Goal: Task Accomplishment & Management: Manage account settings

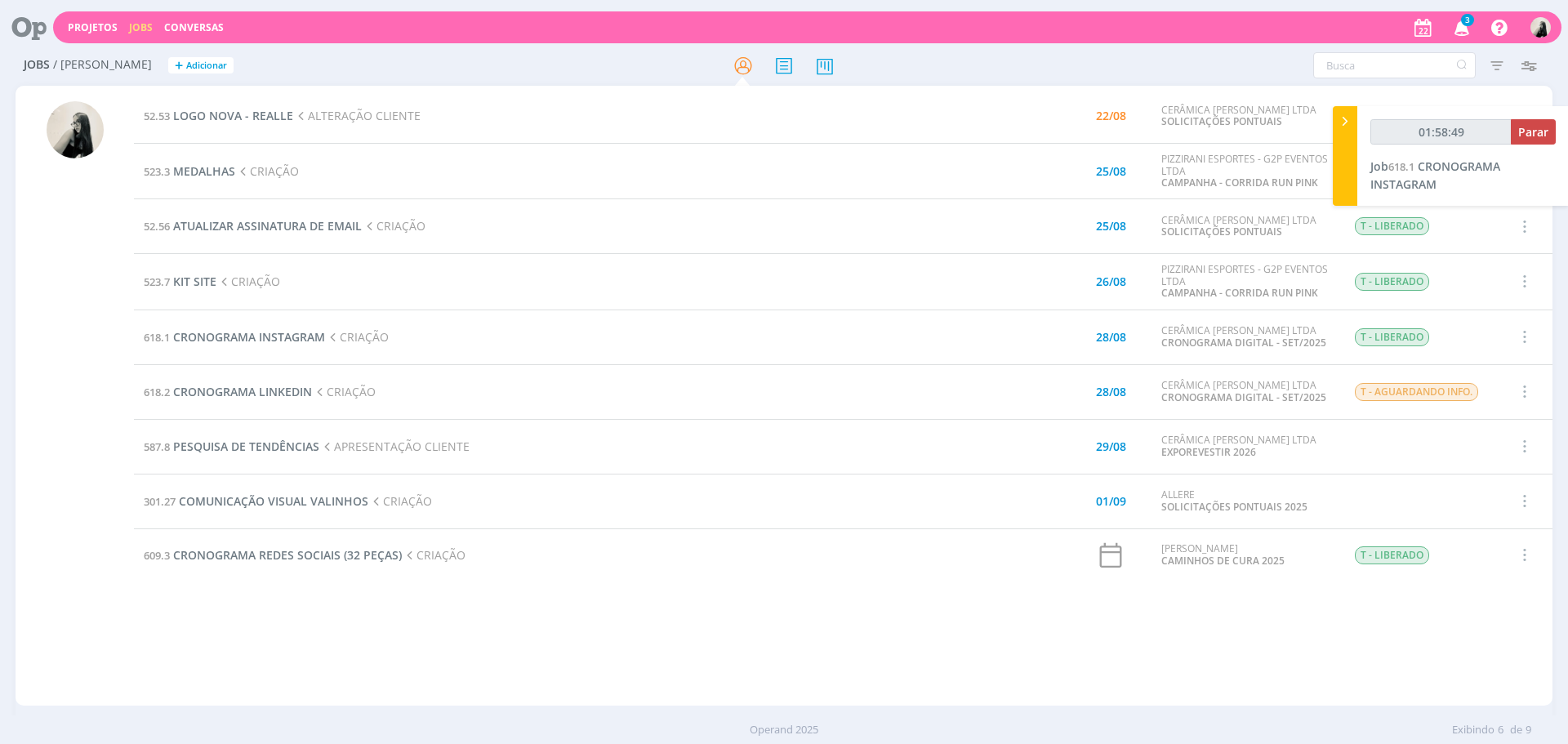
click at [1461, 27] on icon "button" at bounding box center [1462, 27] width 28 height 27
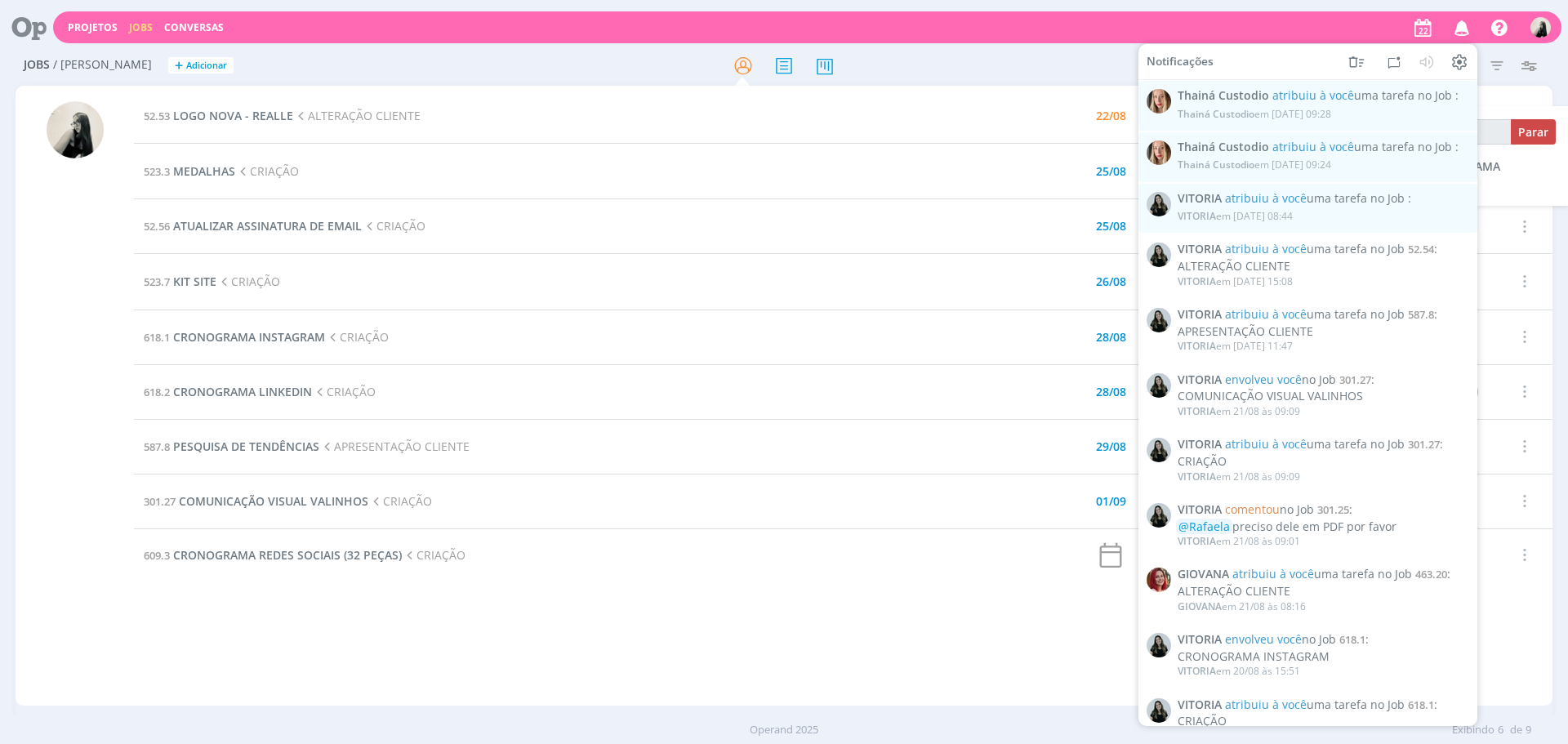
click at [1461, 27] on icon "button" at bounding box center [1462, 27] width 28 height 27
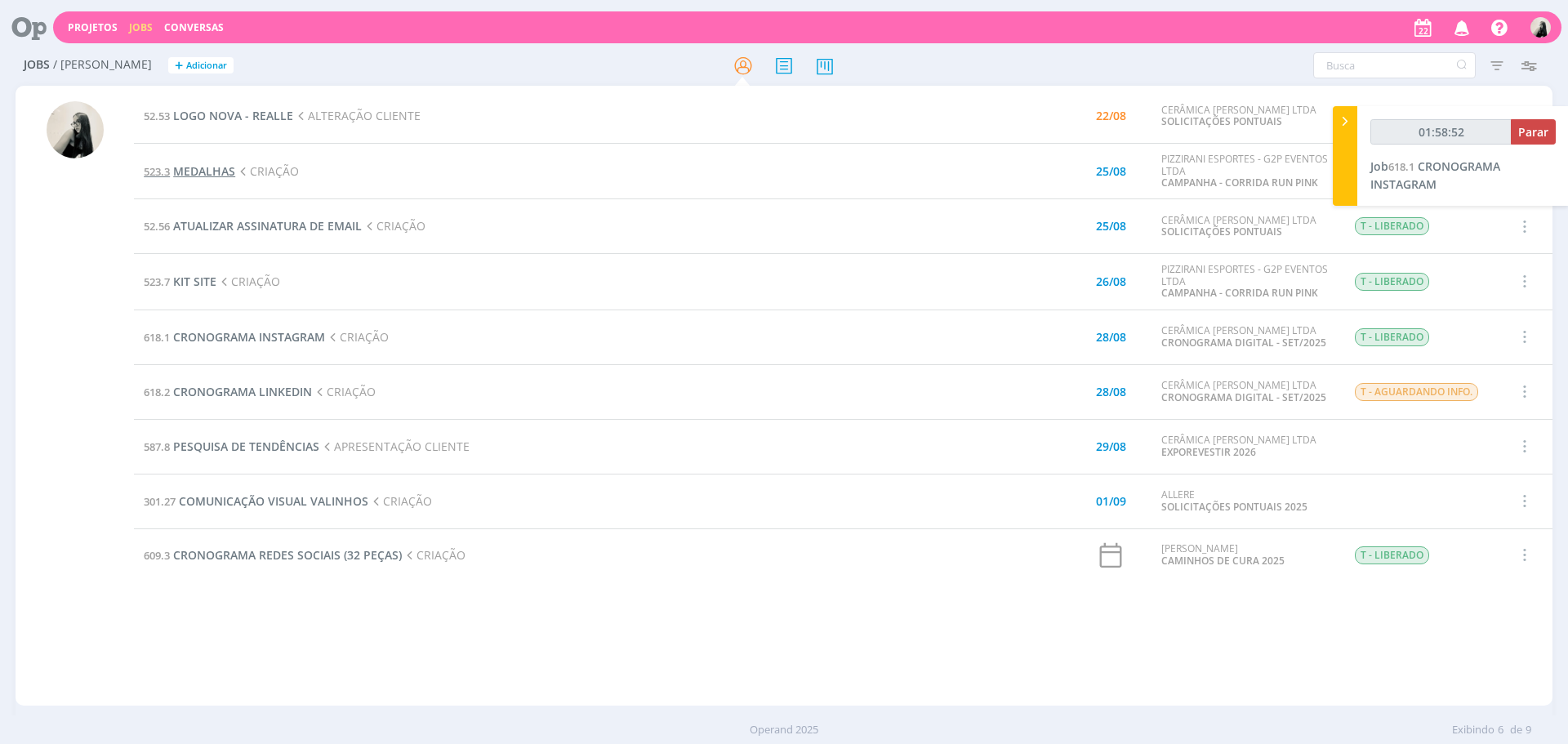
click at [211, 173] on span "MEDALHAS" at bounding box center [204, 172] width 62 height 16
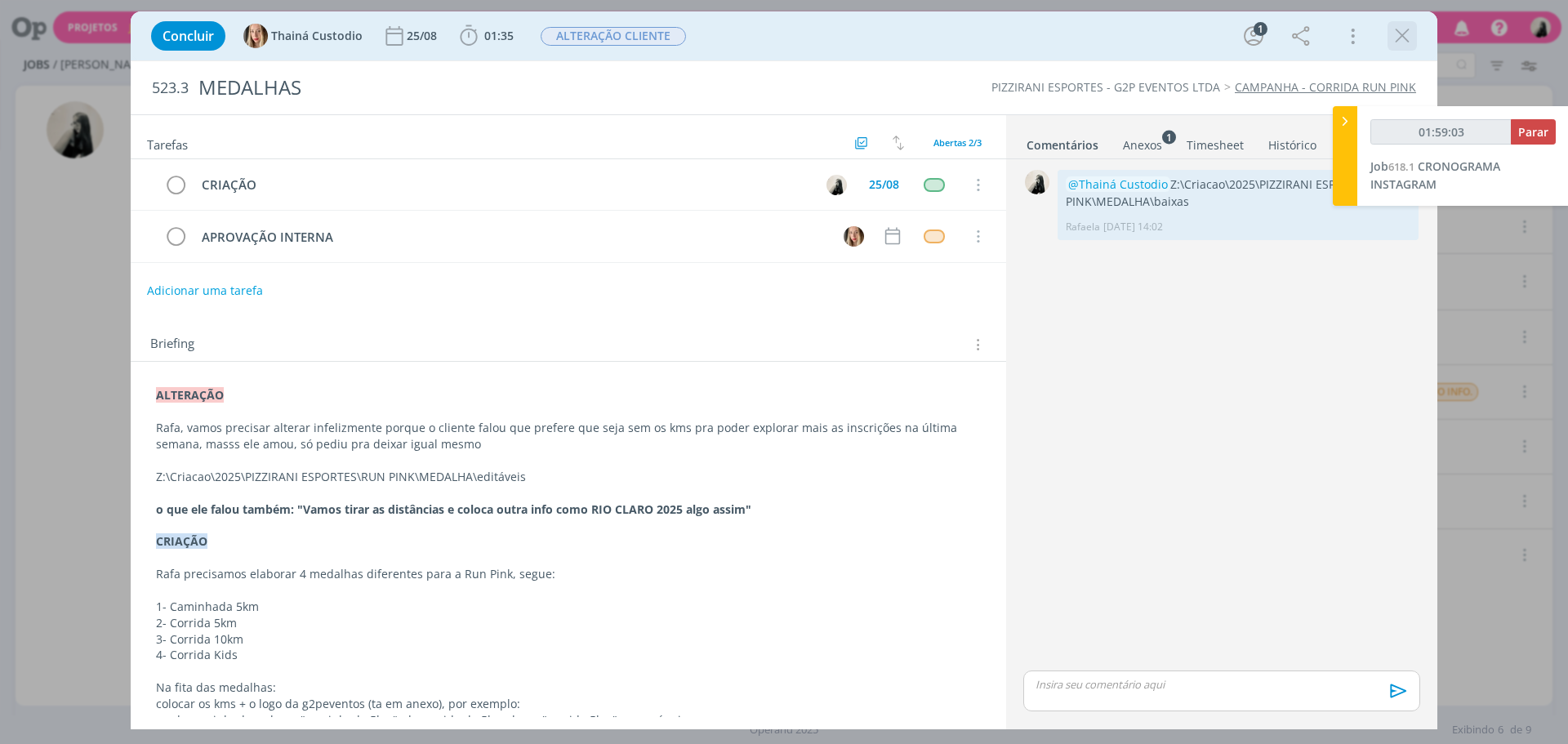
click at [1402, 38] on icon "dialog" at bounding box center [1402, 36] width 25 height 25
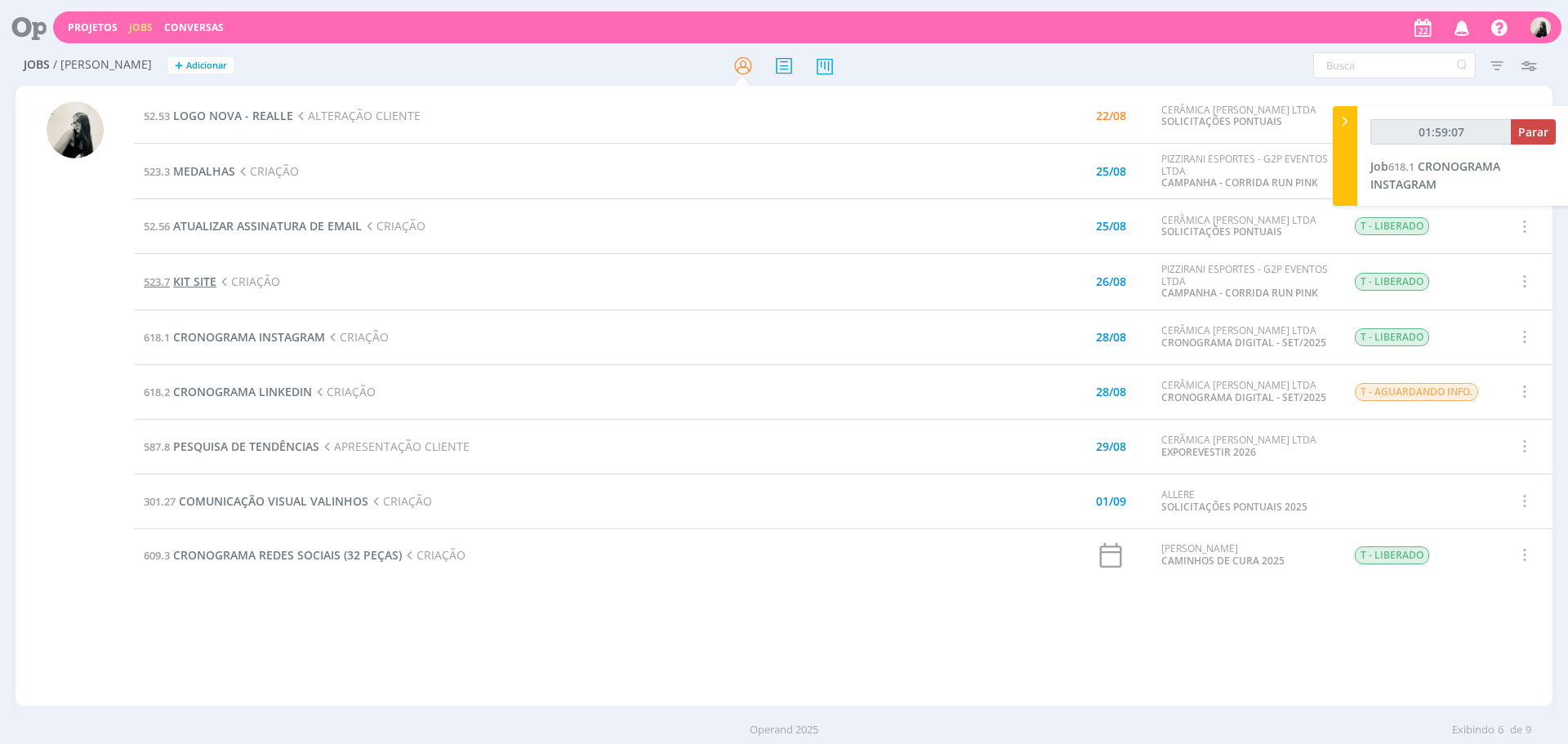
click at [187, 276] on span "KIT SITE" at bounding box center [195, 281] width 43 height 16
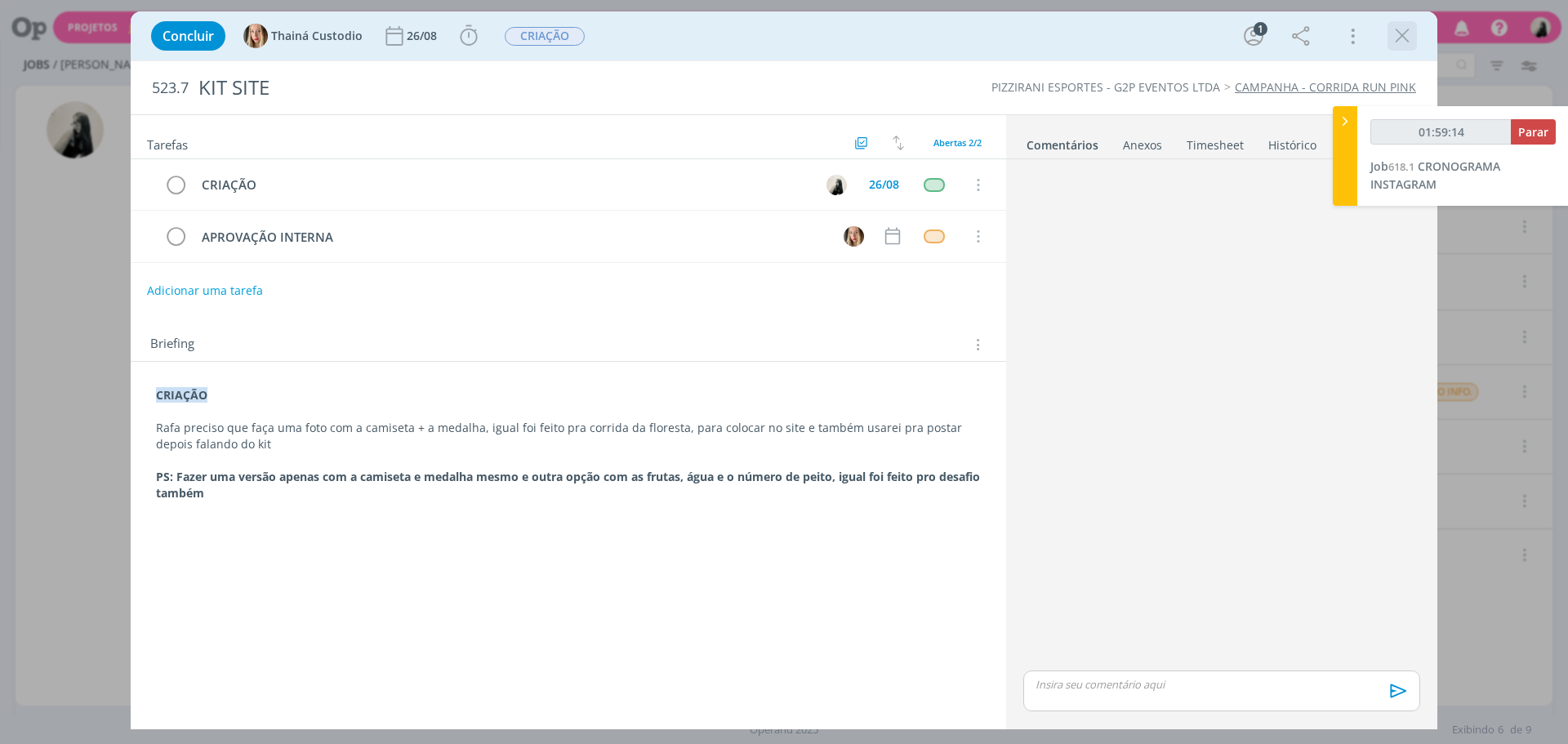
click at [1397, 42] on icon "dialog" at bounding box center [1402, 36] width 25 height 25
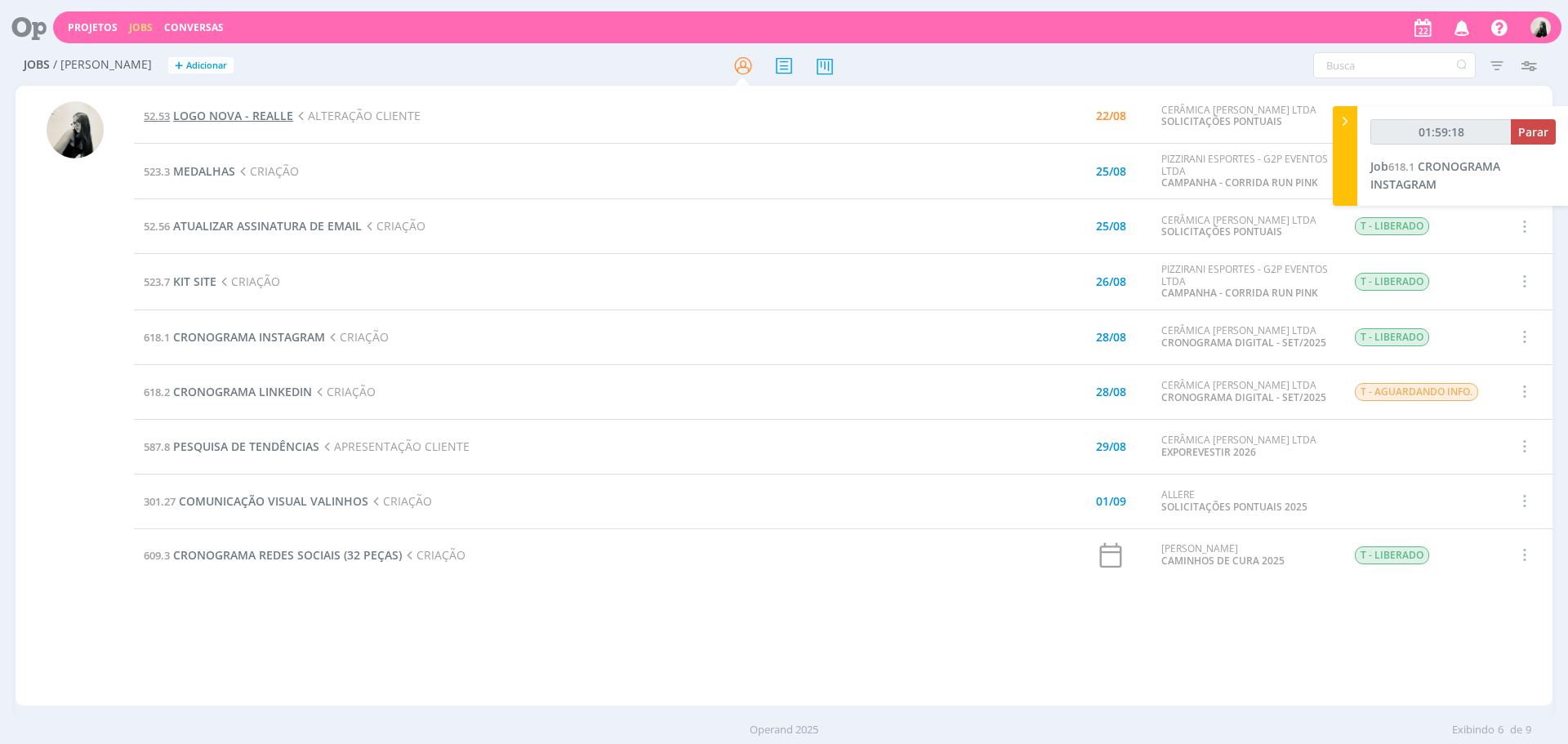
click at [265, 119] on span "LOGO NOVA - REALLE" at bounding box center [234, 116] width 120 height 16
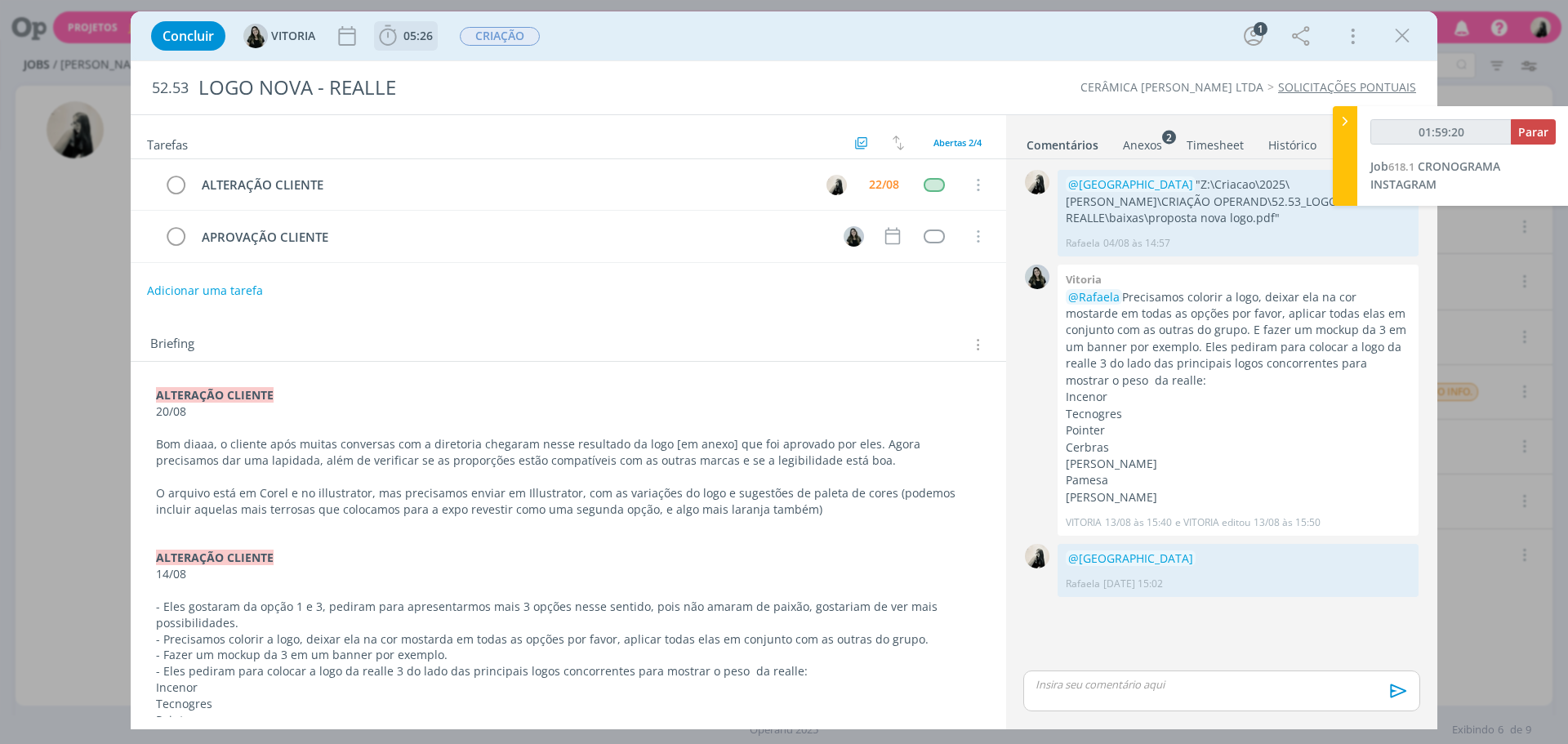
click at [405, 32] on span "05:26" at bounding box center [418, 35] width 29 height 16
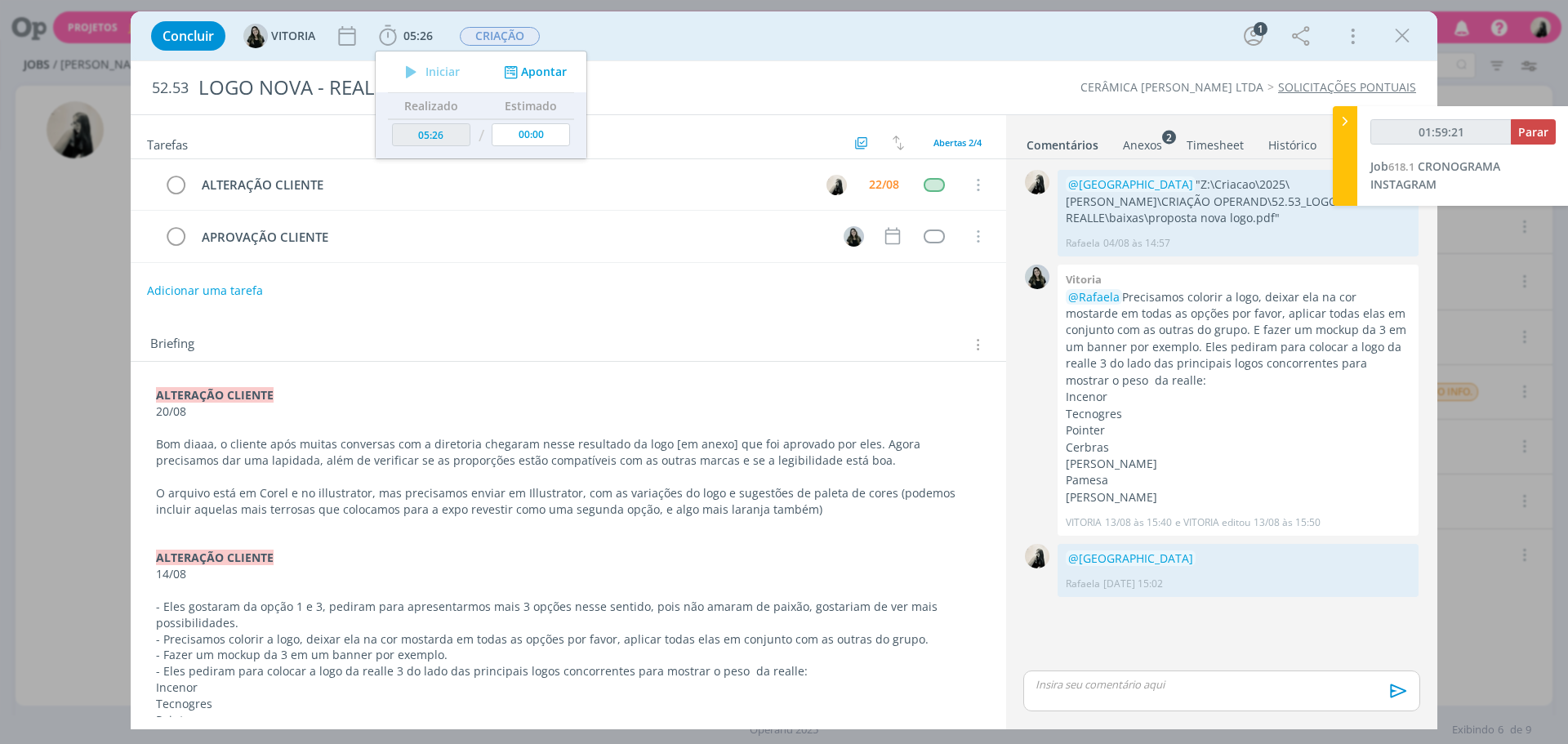
type input "01:59:22"
click at [1527, 132] on span "Parar" at bounding box center [1533, 132] width 30 height 16
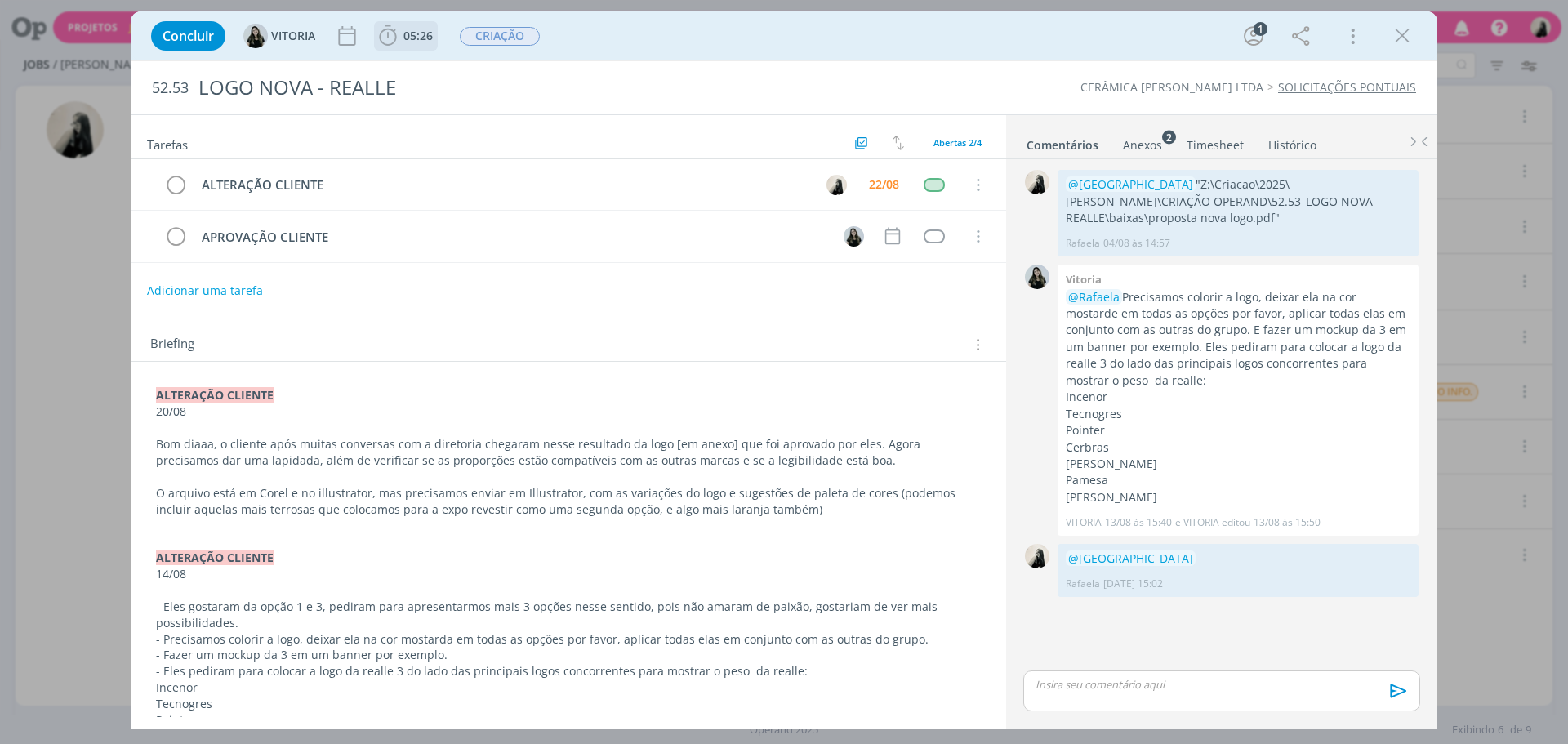
click at [407, 42] on span "05:26" at bounding box center [418, 35] width 29 height 16
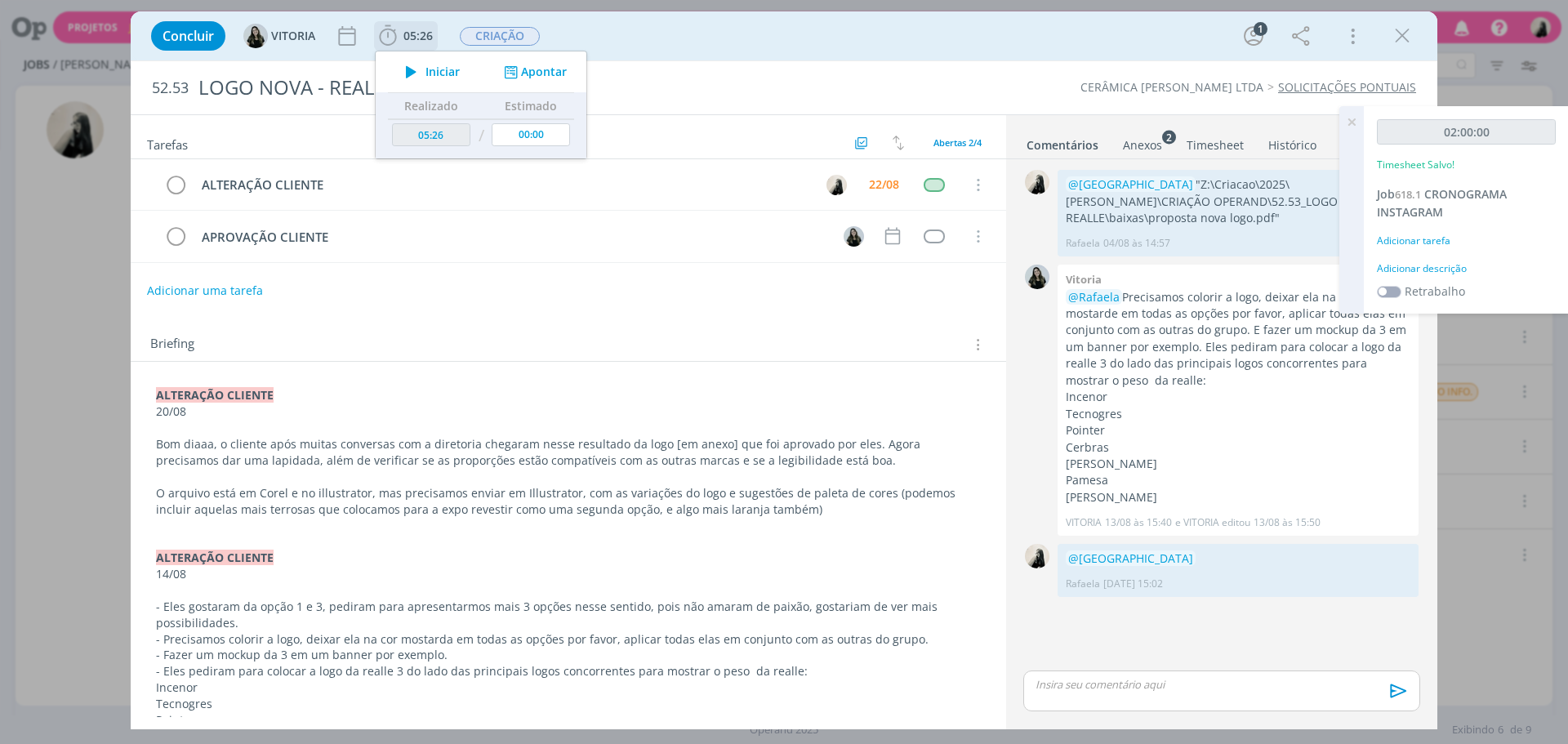
click at [417, 74] on icon "dialog" at bounding box center [411, 72] width 28 height 21
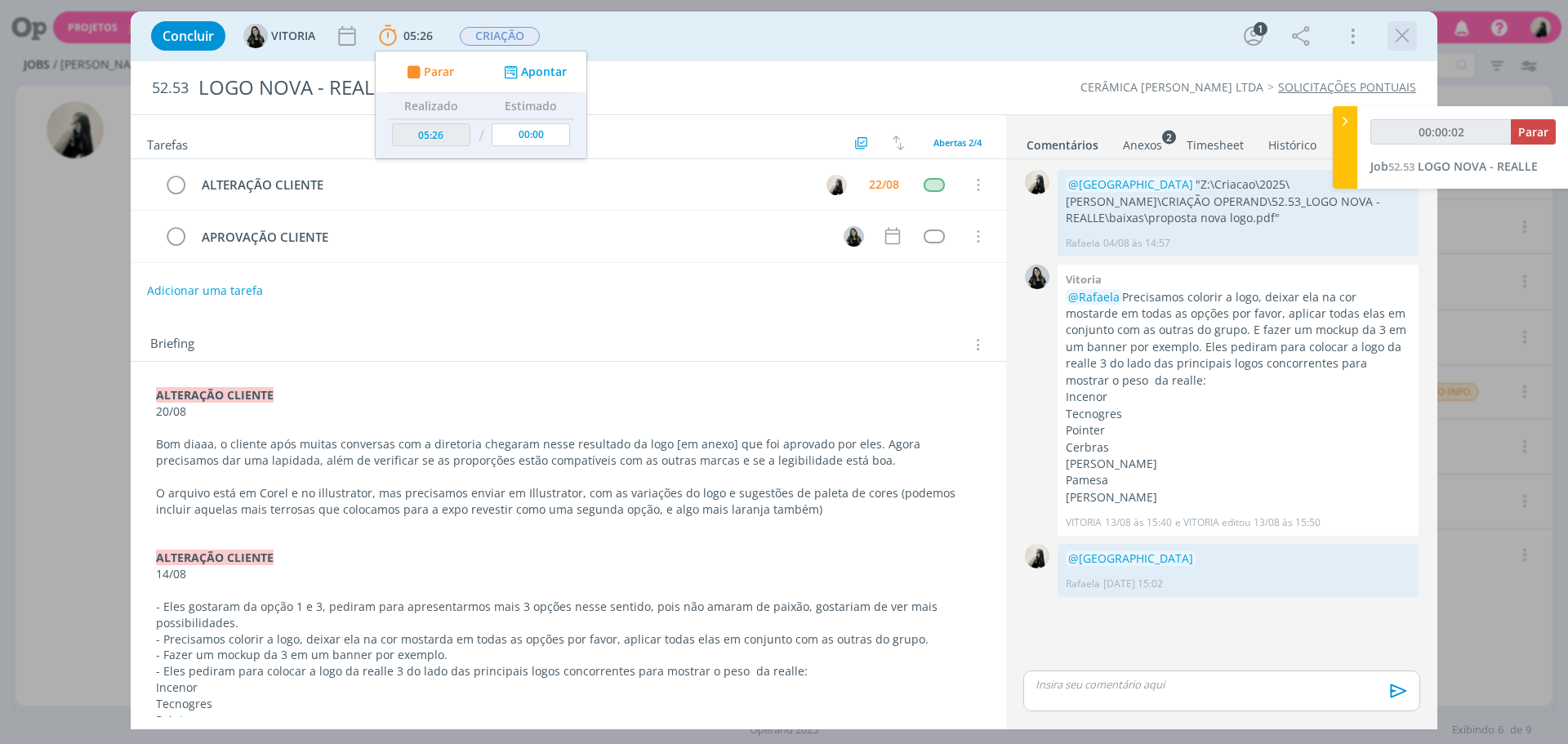
click at [1407, 45] on icon "dialog" at bounding box center [1402, 36] width 25 height 25
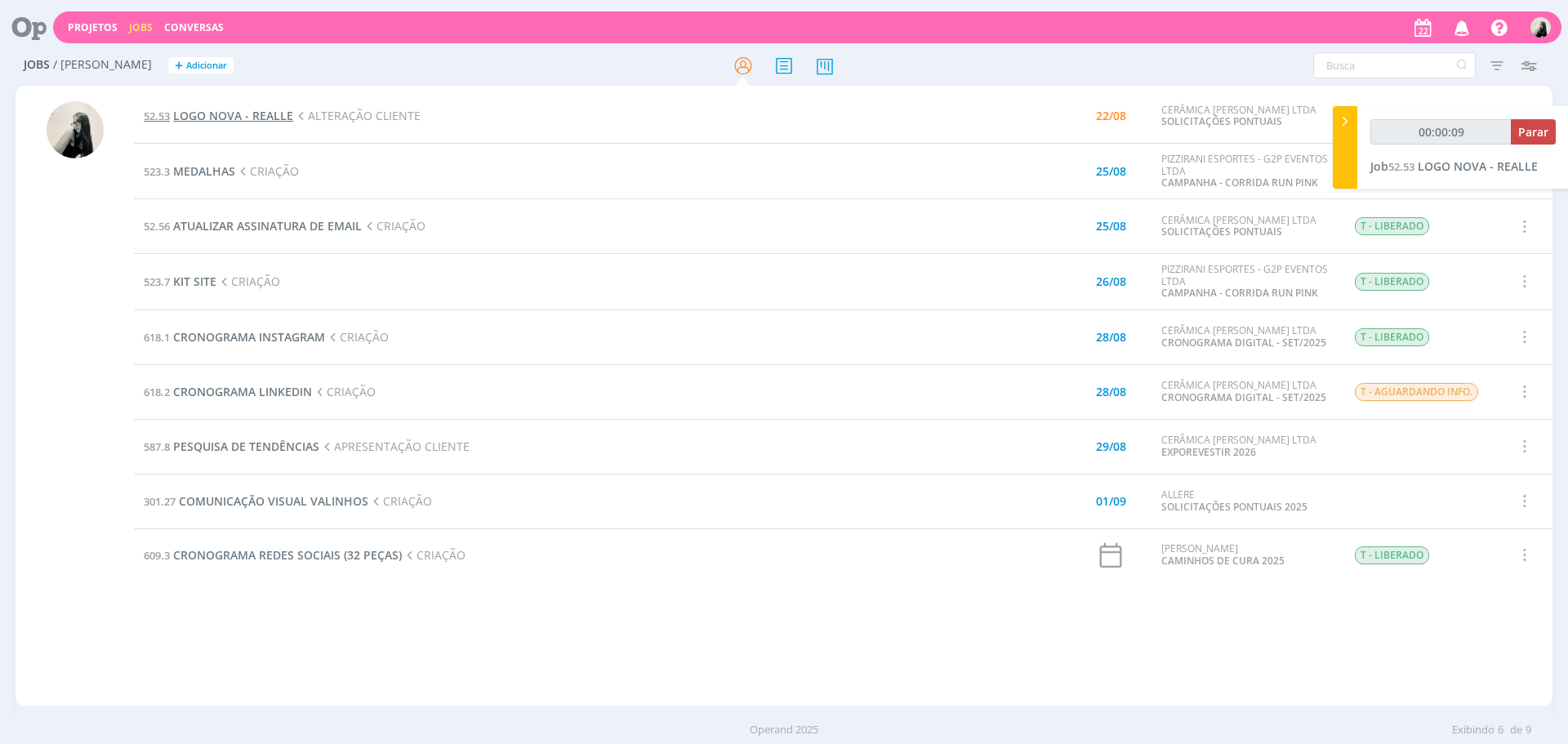
click at [249, 112] on span "LOGO NOVA - REALLE" at bounding box center [234, 116] width 120 height 16
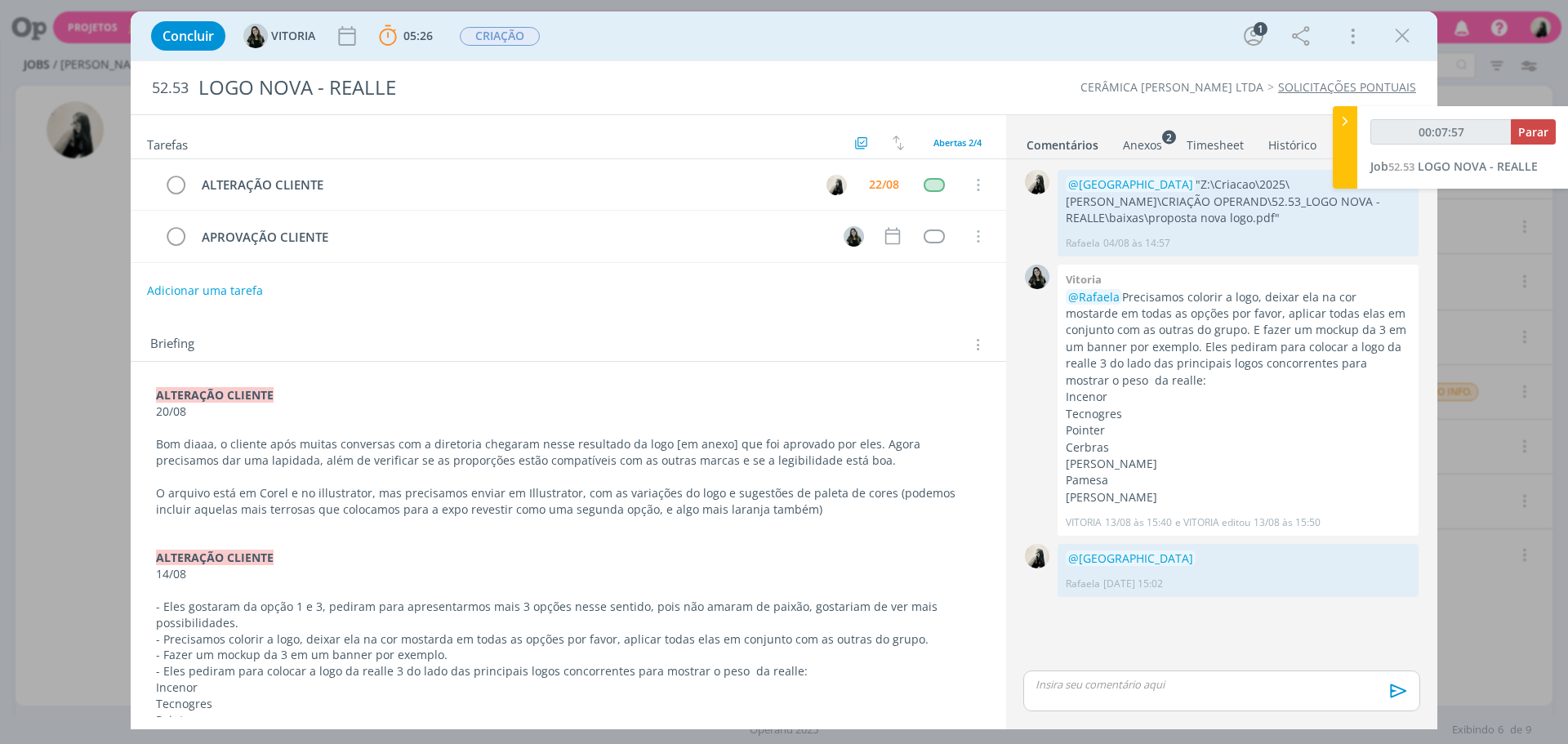
drag, startPoint x: 1150, startPoint y: 137, endPoint x: 1195, endPoint y: 212, distance: 87.5
click at [1150, 138] on div "Anexos 2" at bounding box center [1142, 145] width 39 height 16
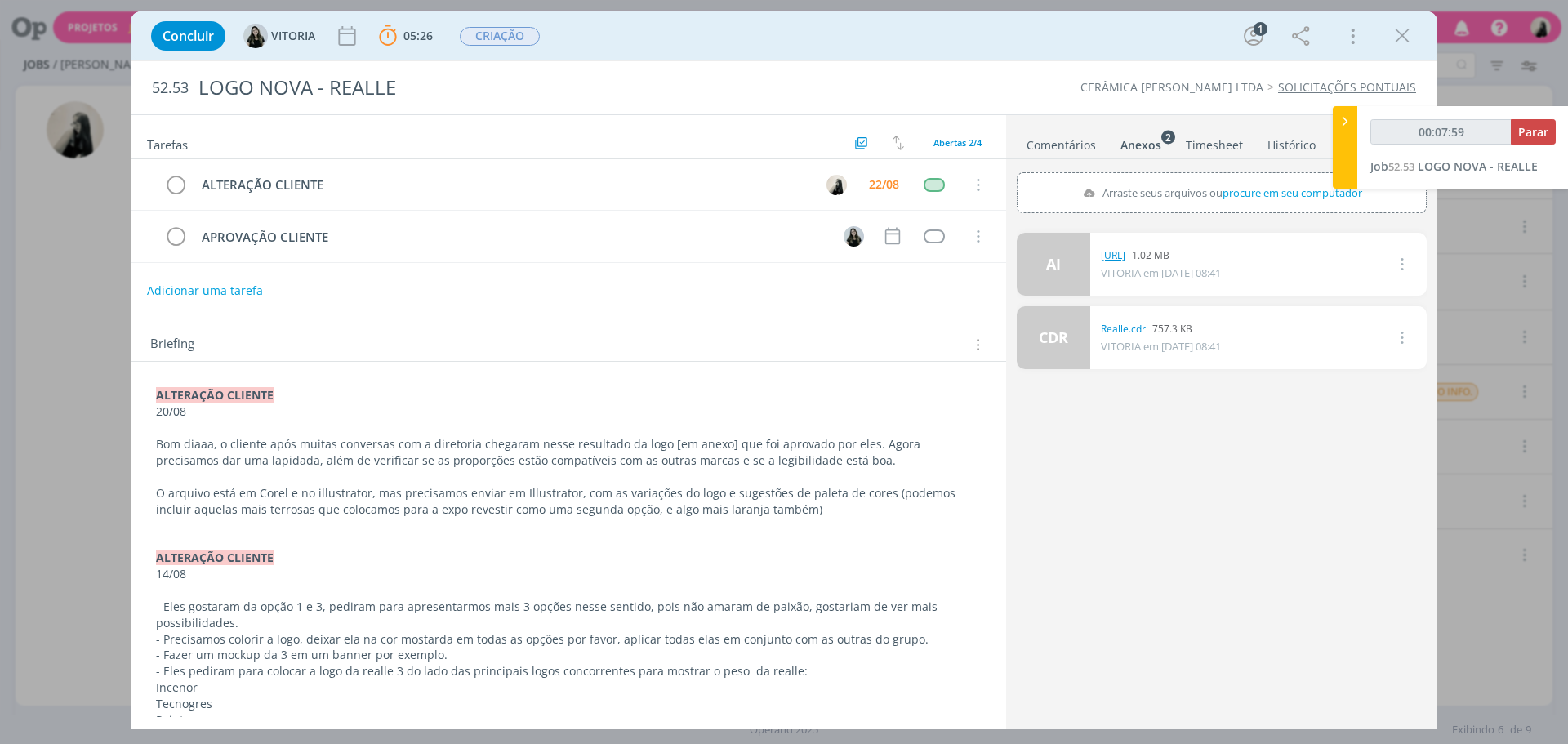
click at [1116, 258] on link "[URL]" at bounding box center [1113, 256] width 25 height 15
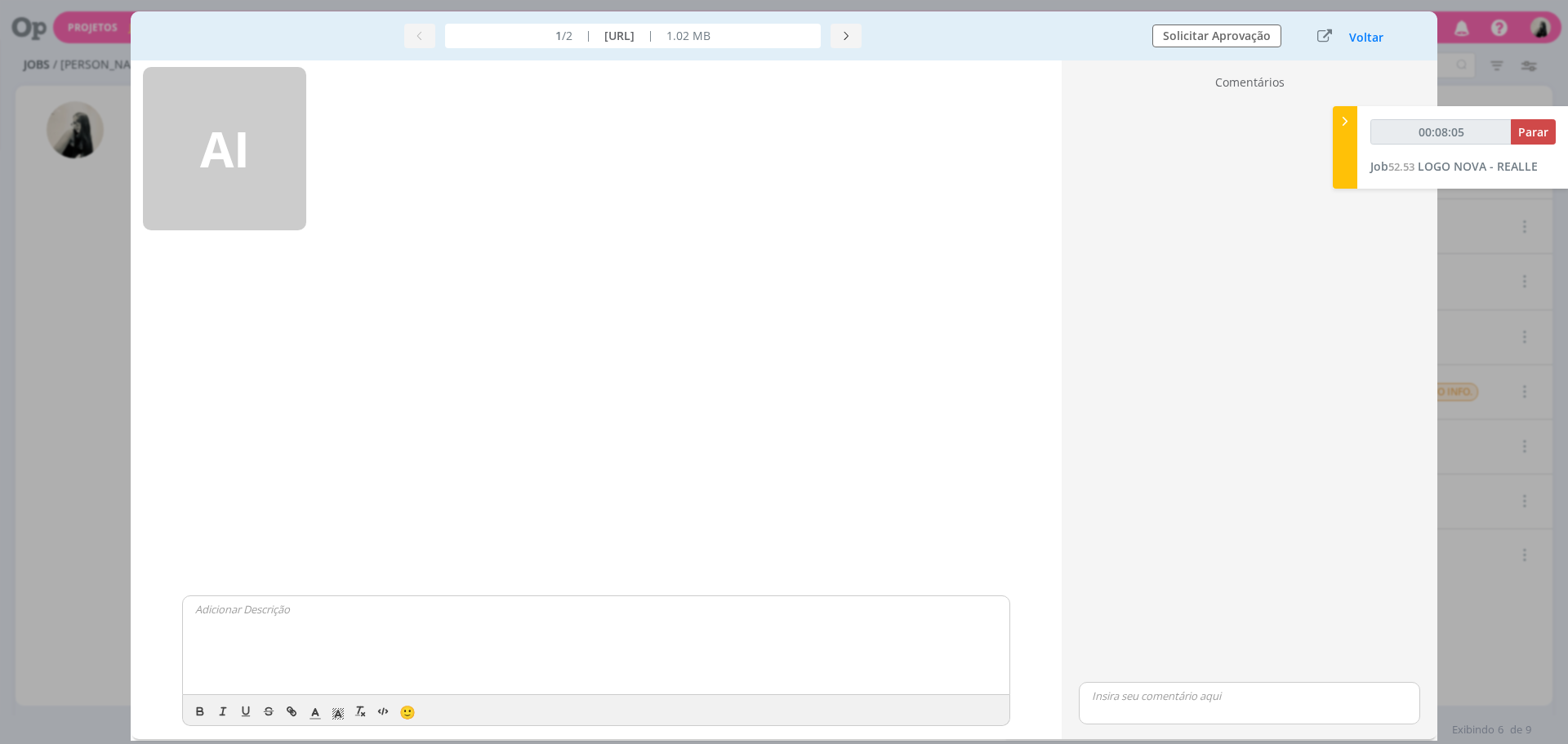
drag, startPoint x: 266, startPoint y: 143, endPoint x: 1341, endPoint y: 91, distance: 1076.3
click at [1371, 37] on button "Voltar" at bounding box center [1365, 37] width 36 height 13
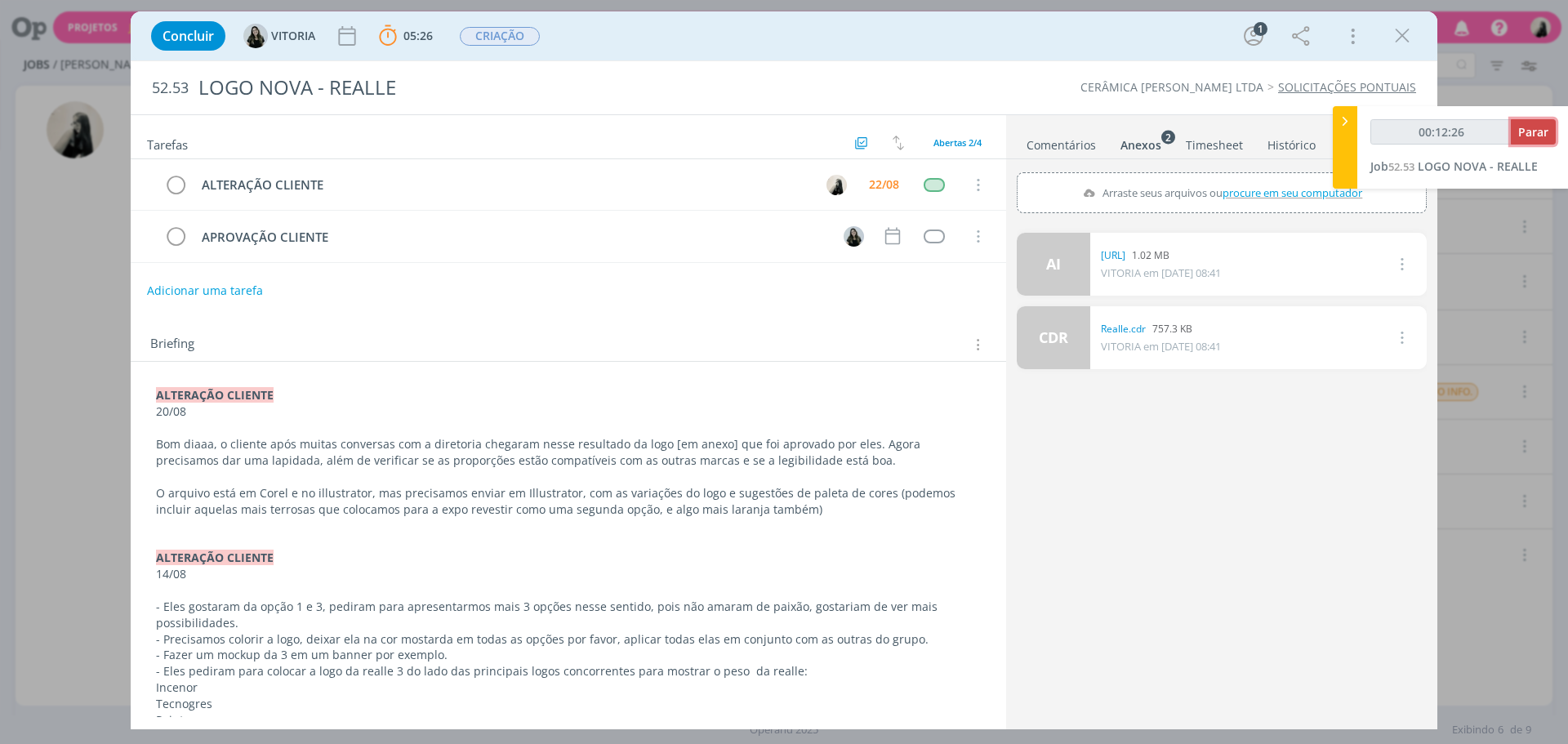
click at [1541, 133] on span "Parar" at bounding box center [1533, 132] width 30 height 16
click at [1389, 35] on icon "dialog" at bounding box center [1402, 36] width 25 height 25
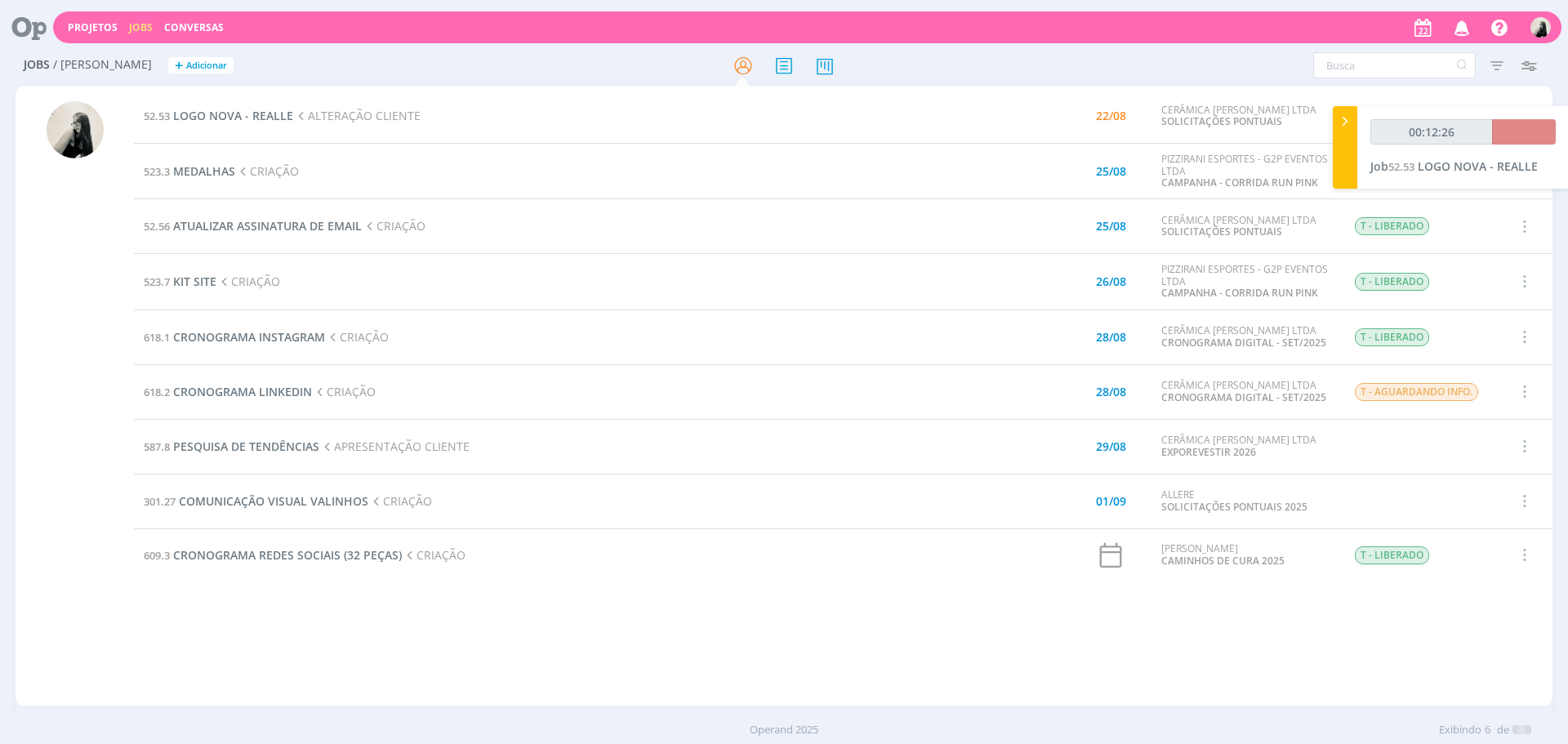
type input "00:13:00"
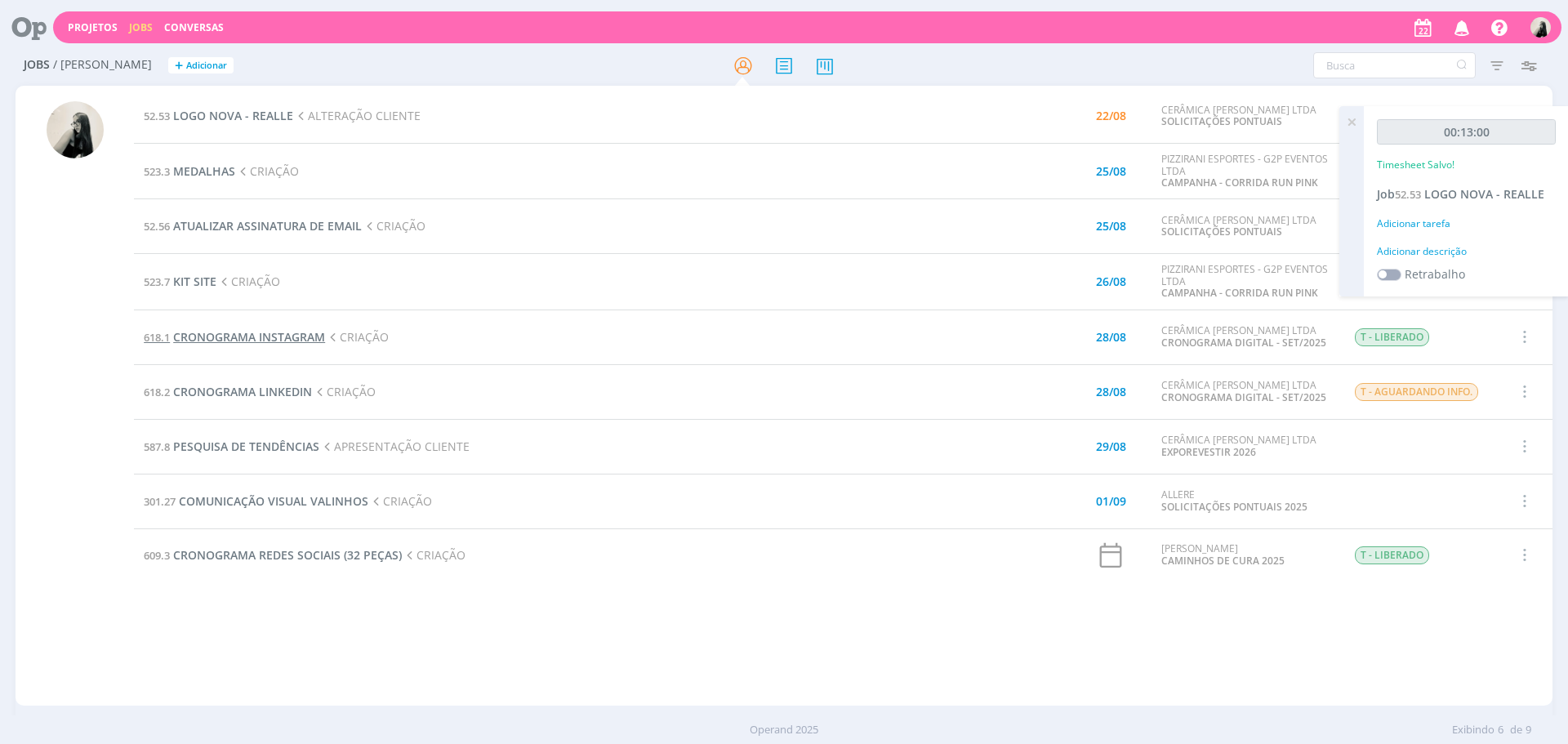
click at [250, 342] on span "CRONOGRAMA INSTAGRAM" at bounding box center [250, 337] width 152 height 16
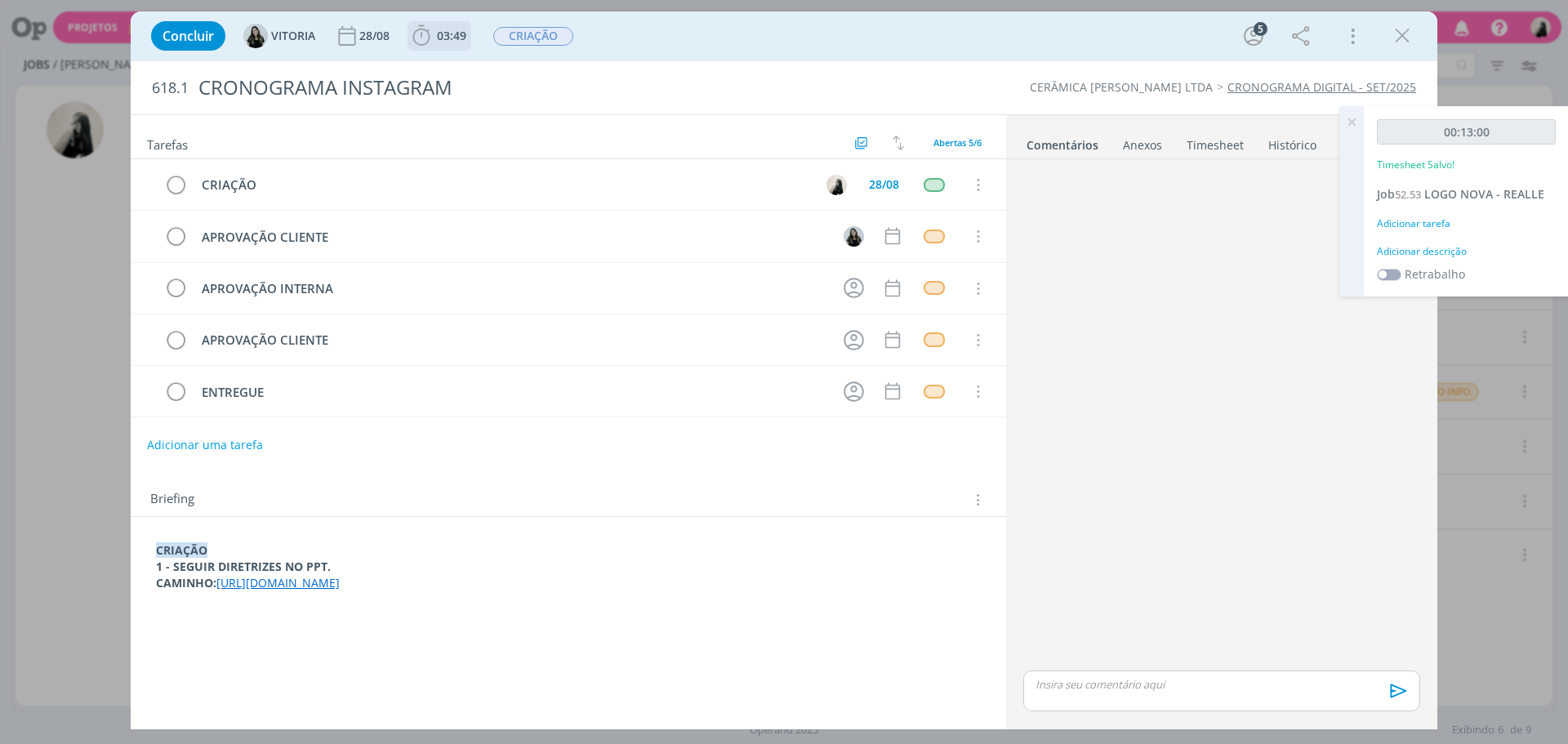
click at [430, 29] on icon "dialog" at bounding box center [421, 36] width 25 height 25
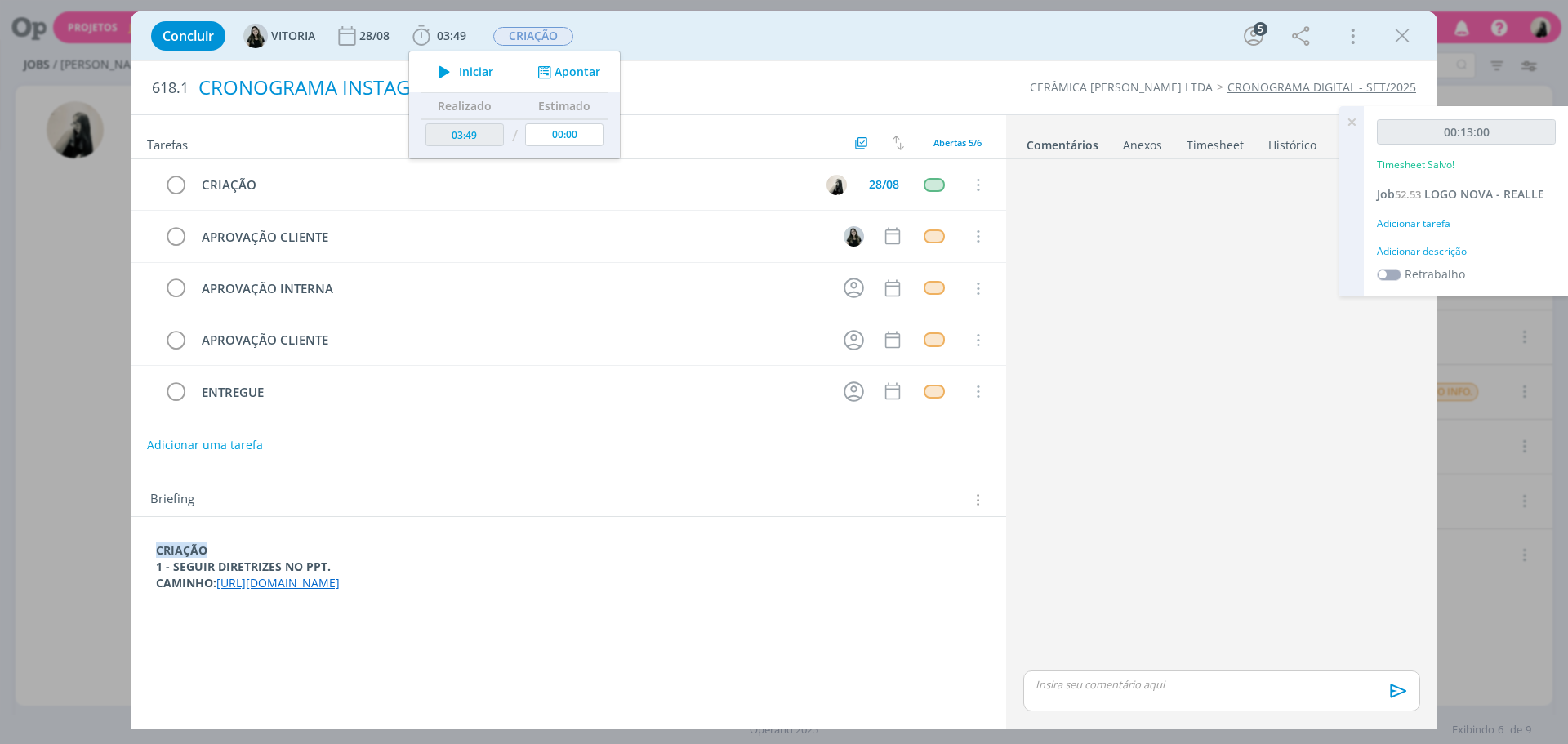
drag, startPoint x: 450, startPoint y: 71, endPoint x: 647, endPoint y: 73, distance: 197.0
click at [457, 71] on icon "dialog" at bounding box center [444, 72] width 28 height 21
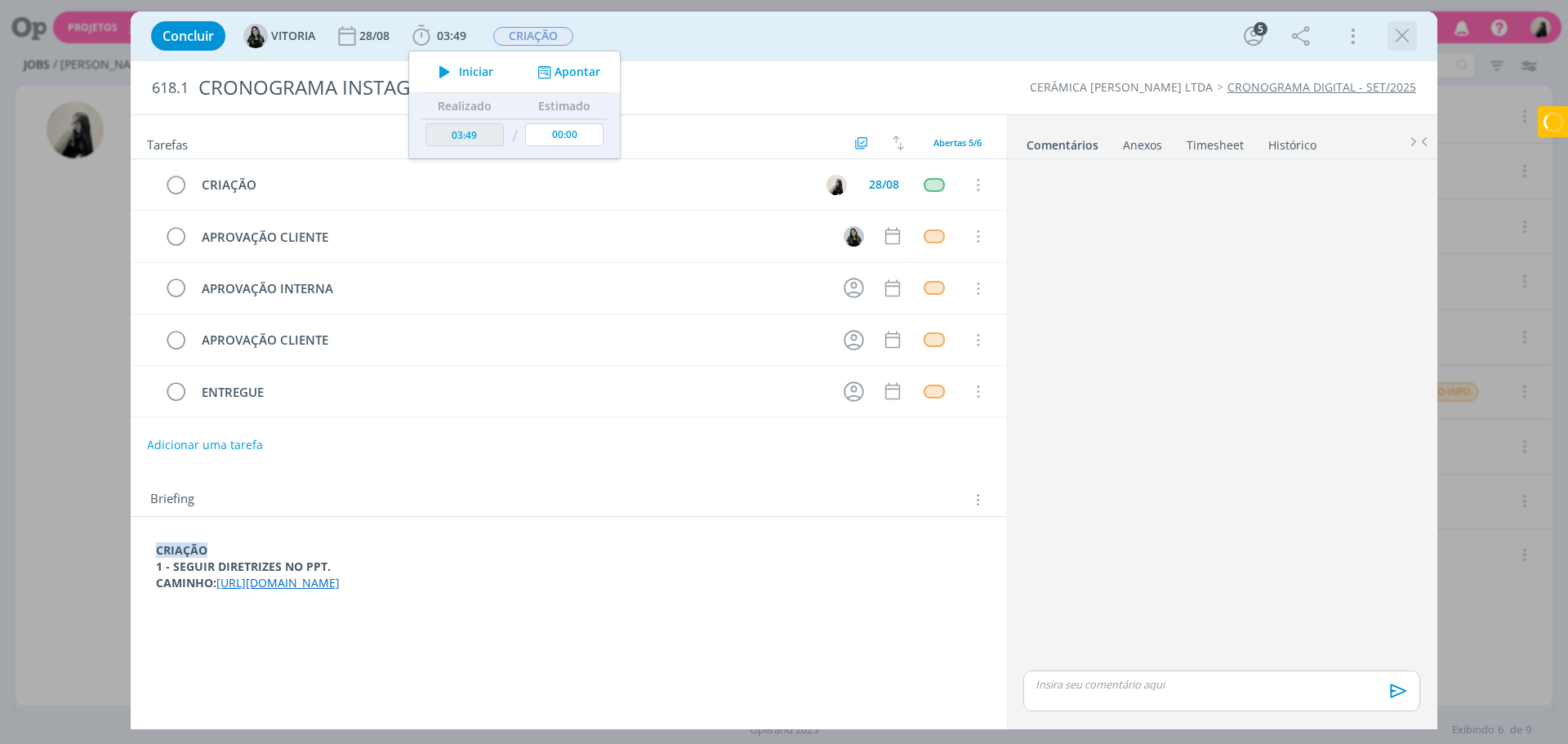
click at [1401, 36] on icon "dialog" at bounding box center [1402, 36] width 25 height 25
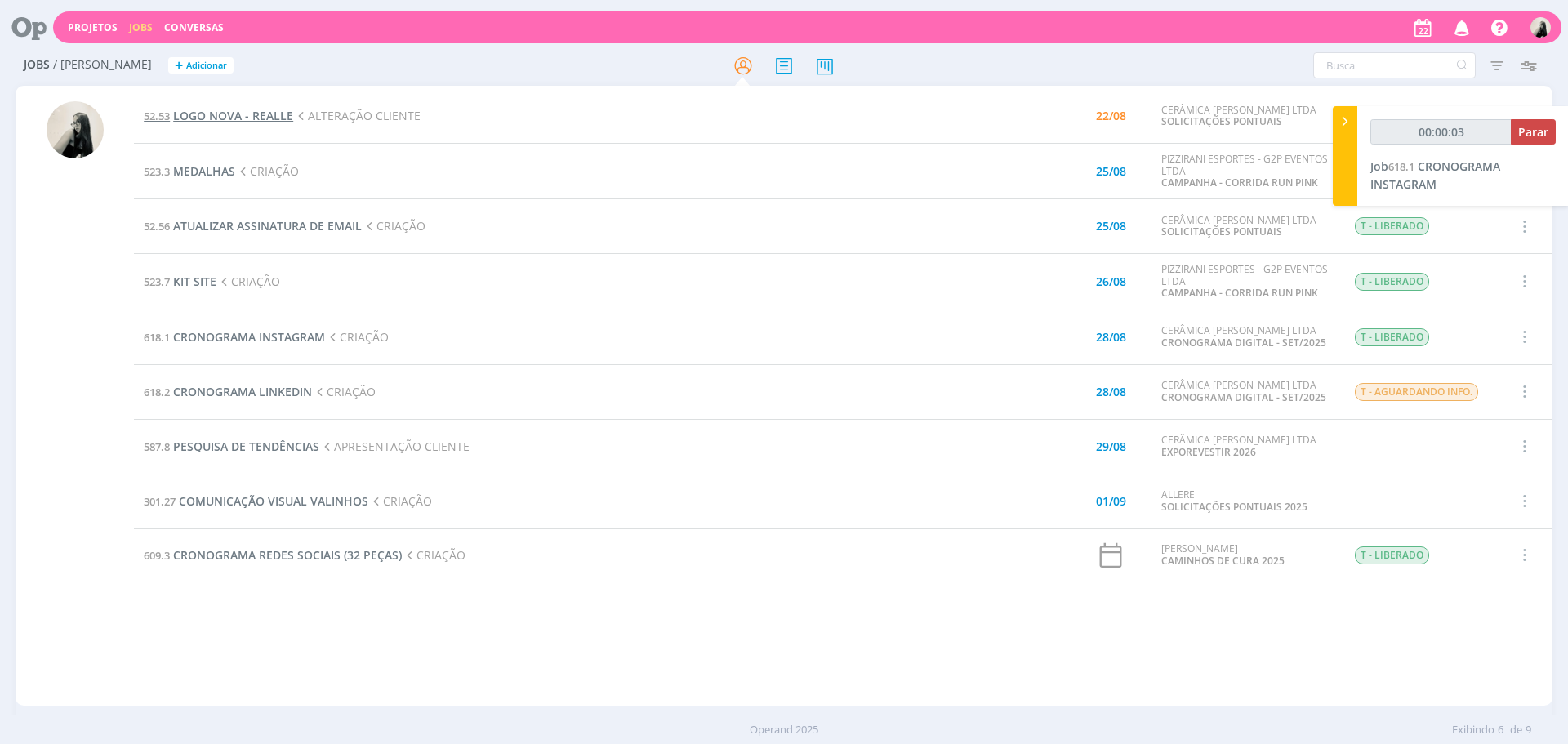
click at [227, 120] on span "LOGO NOVA - REALLE" at bounding box center [234, 116] width 120 height 16
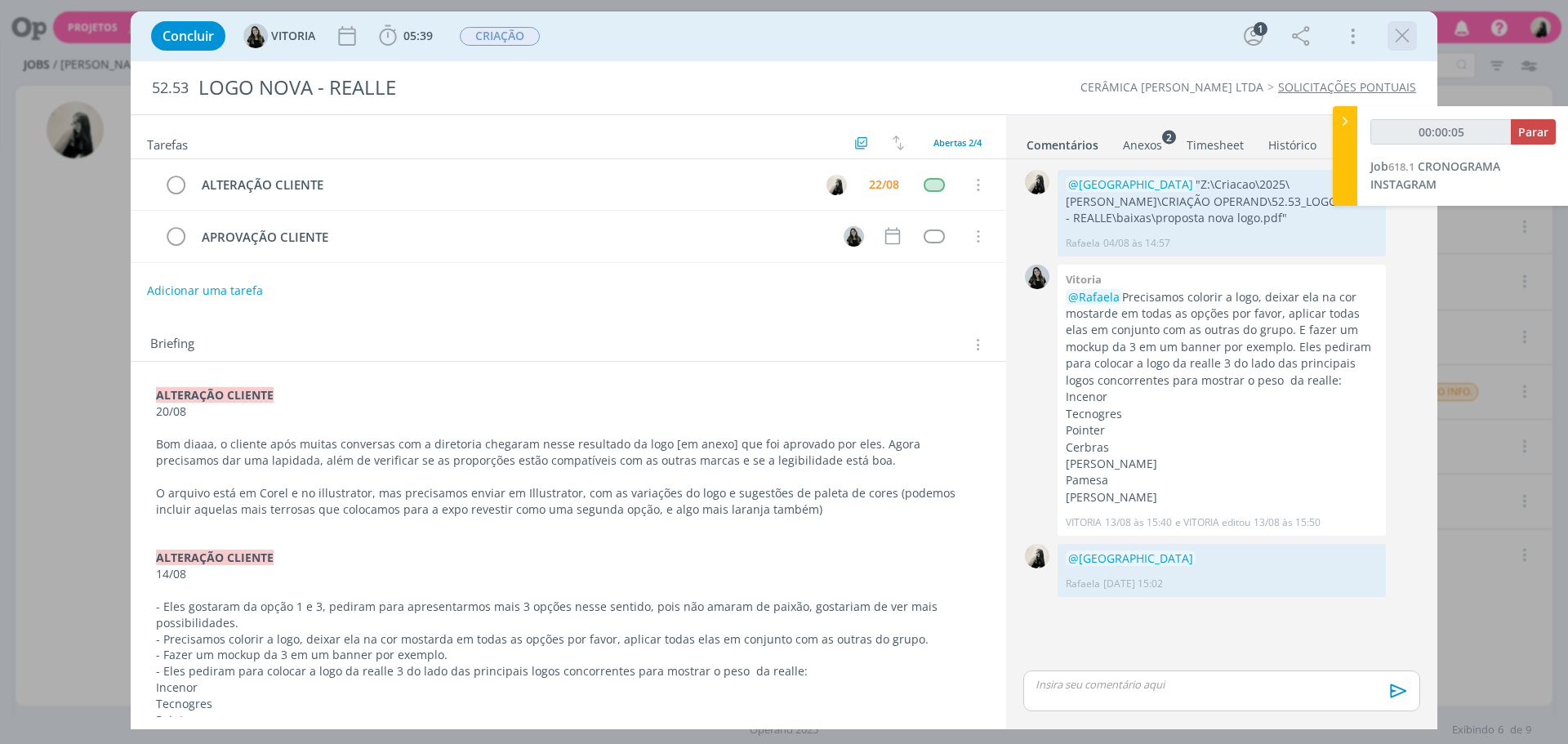
click at [1402, 37] on icon "dialog" at bounding box center [1402, 36] width 25 height 25
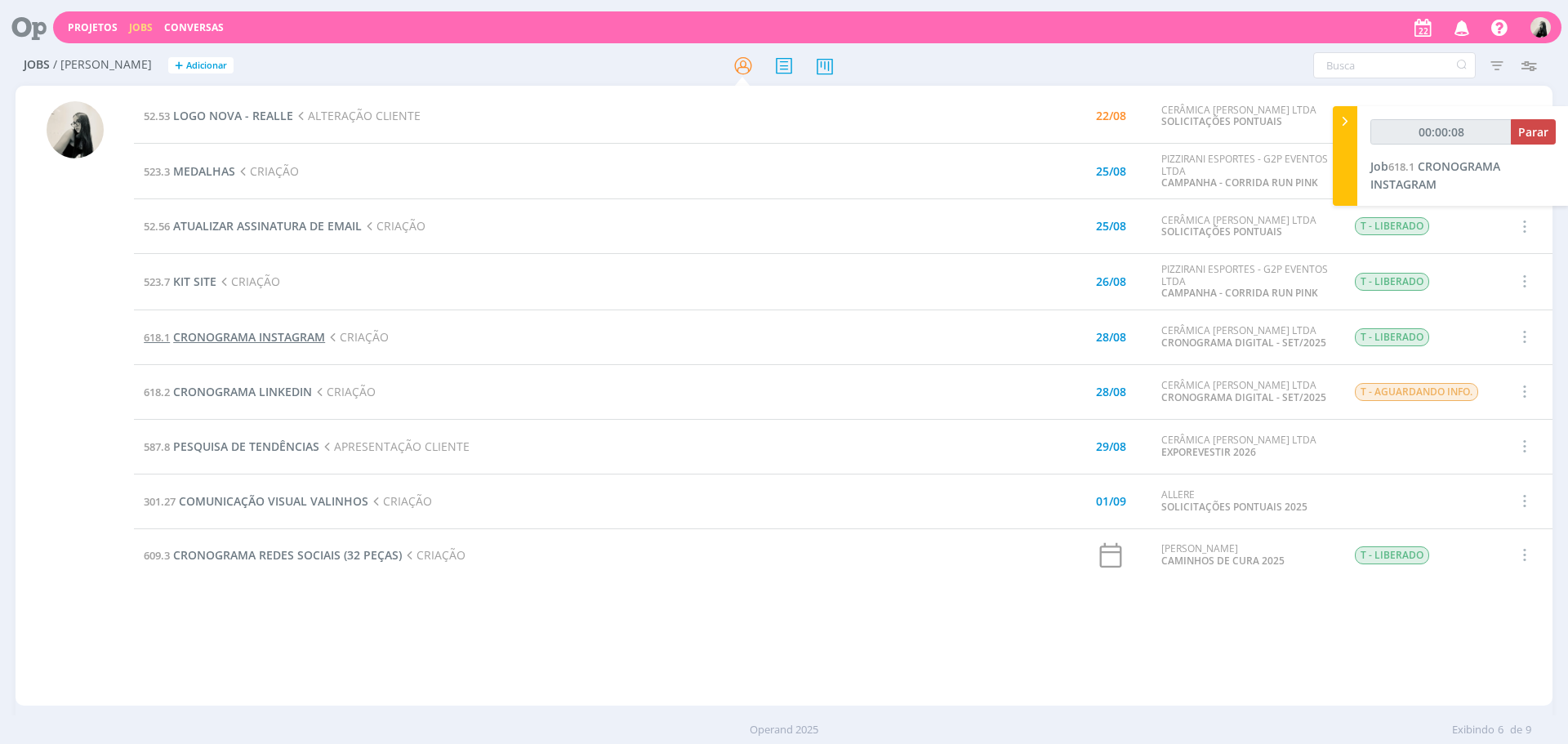
click at [234, 336] on span "CRONOGRAMA INSTAGRAM" at bounding box center [250, 337] width 152 height 16
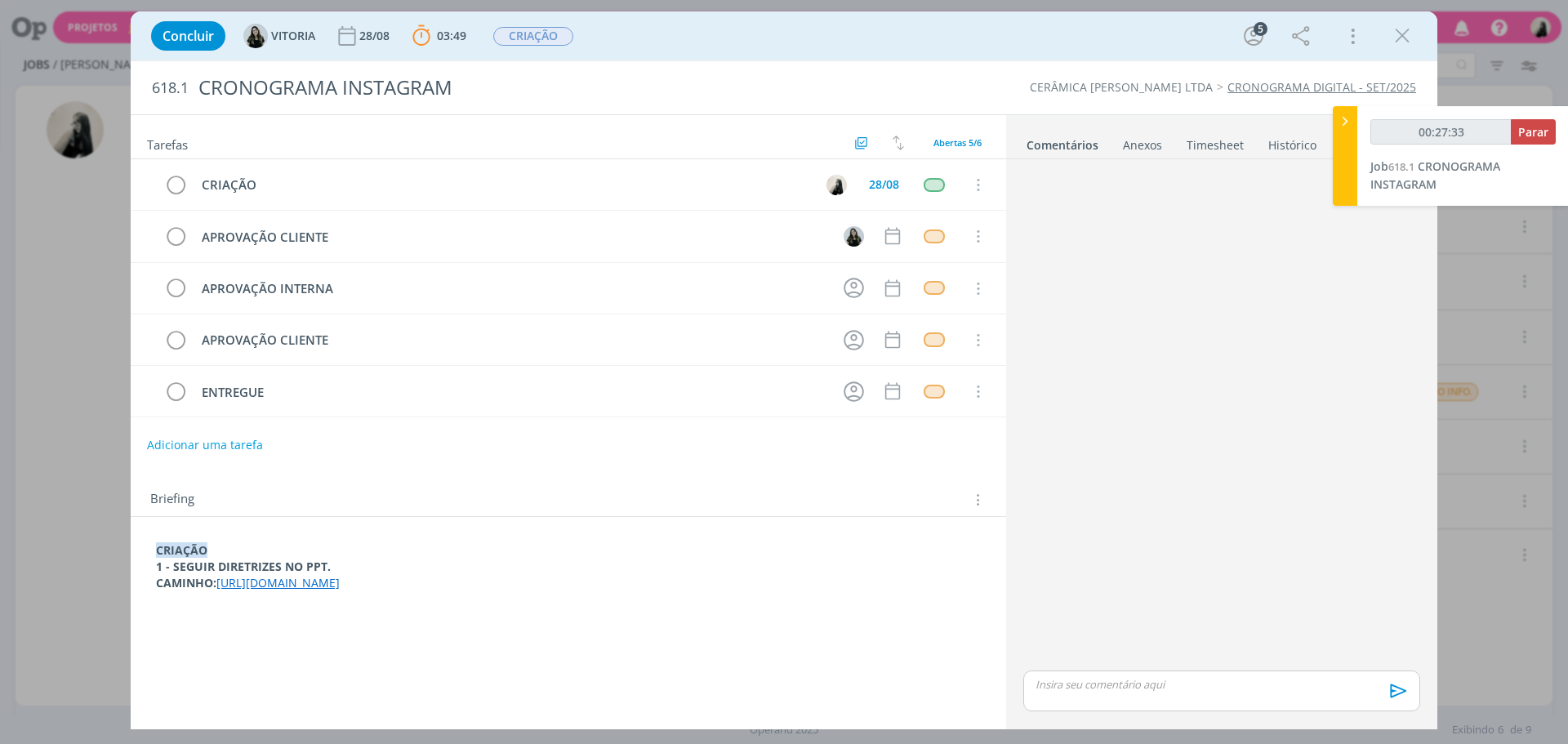
type input "00:28:33"
